Goal: Information Seeking & Learning: Learn about a topic

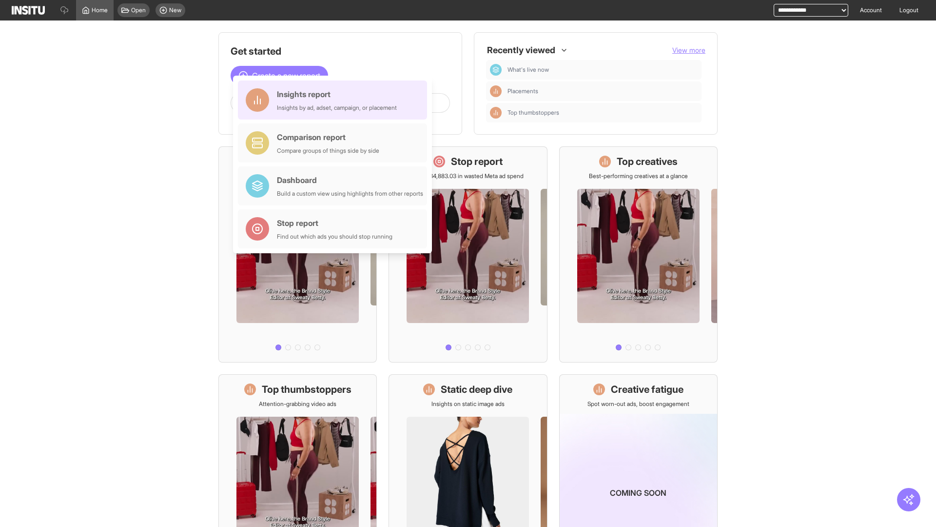
click at [335, 100] on div "Insights report Insights by ad, adset, campaign, or placement" at bounding box center [337, 99] width 120 height 23
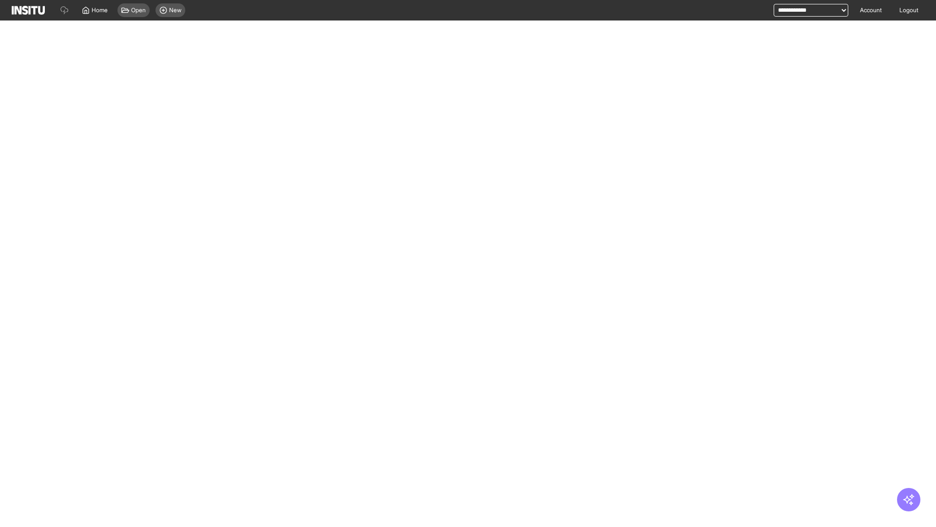
select select "**"
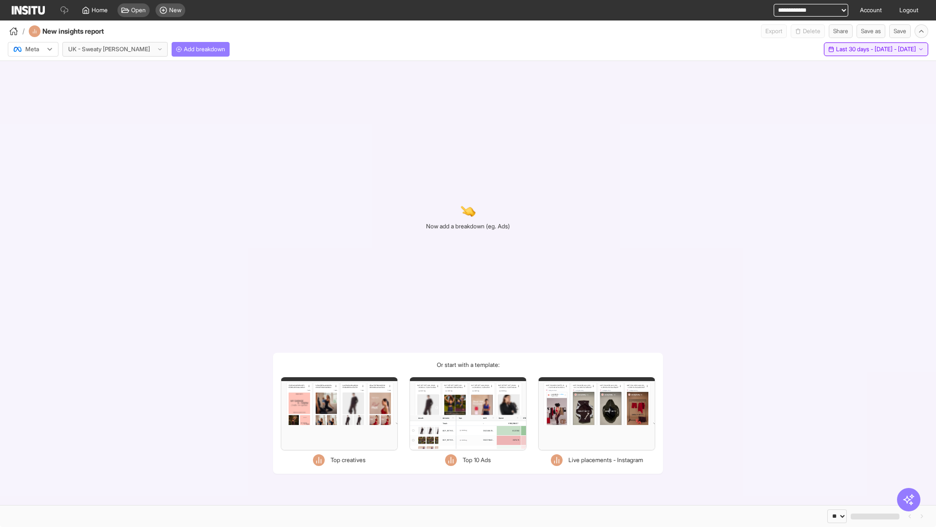
click at [854, 49] on span "Last 30 days - [DATE] - [DATE]" at bounding box center [876, 49] width 80 height 8
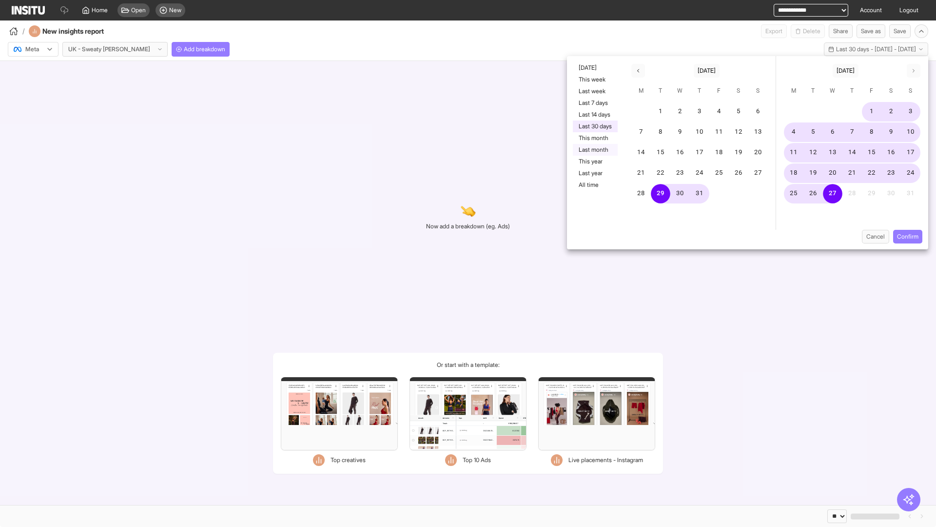
click at [595, 150] on button "Last month" at bounding box center [595, 150] width 45 height 12
